Goal: Task Accomplishment & Management: Manage account settings

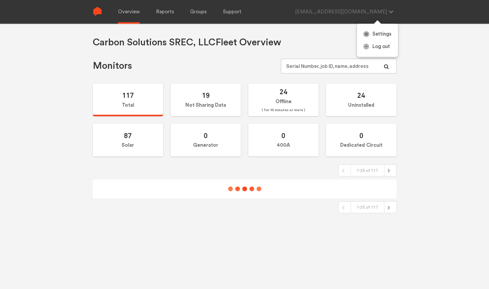
click at [382, 12] on div "[EMAIL_ADDRESS][DOMAIN_NAME] Settings Log out" at bounding box center [345, 12] width 101 height 24
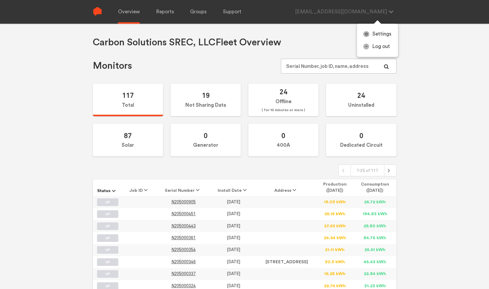
click at [372, 54] on div "Settings Log out" at bounding box center [377, 40] width 41 height 33
click at [372, 51] on link "Log out" at bounding box center [377, 46] width 41 height 13
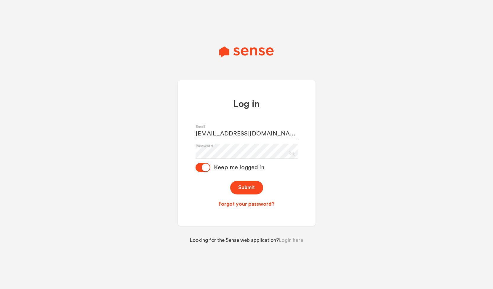
click at [256, 132] on input "[EMAIL_ADDRESS][DOMAIN_NAME]" at bounding box center [247, 132] width 102 height 15
paste input "[EMAIL_ADDRESS]"
click at [196, 135] on input "[EMAIL_ADDRESS][DOMAIN_NAME]" at bounding box center [247, 132] width 102 height 15
type input "[EMAIL_ADDRESS][DOMAIN_NAME]"
click at [200, 170] on div at bounding box center [203, 167] width 15 height 9
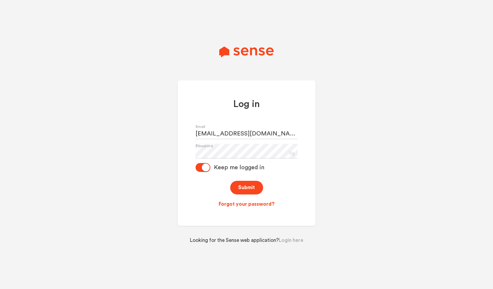
click at [196, 167] on input "Keep me logged in" at bounding box center [196, 167] width 0 height 0
click at [237, 187] on button "Submit" at bounding box center [246, 188] width 33 height 14
click at [250, 188] on button "Submit" at bounding box center [246, 188] width 33 height 14
